Goal: Task Accomplishment & Management: Manage account settings

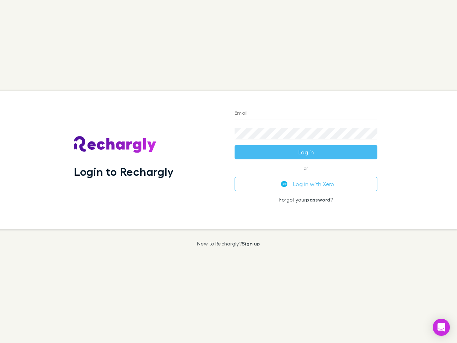
click at [229, 171] on div "Login to Rechargly" at bounding box center [148, 160] width 161 height 139
click at [306, 114] on input "Email" at bounding box center [306, 113] width 143 height 11
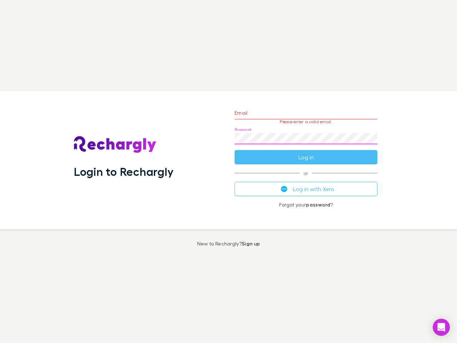
click at [306, 152] on form "Email Please enter a valid email. Password Log in" at bounding box center [306, 133] width 143 height 62
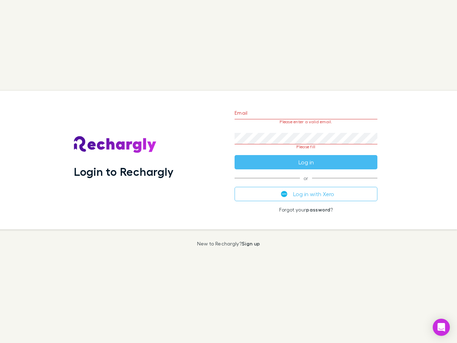
click at [306, 184] on div "Email Please enter a valid email. Password Please fill Log in or Log in with Xe…" at bounding box center [306, 160] width 154 height 139
click at [442, 327] on icon "Open Intercom Messenger" at bounding box center [442, 327] width 8 height 9
